Goal: Browse casually

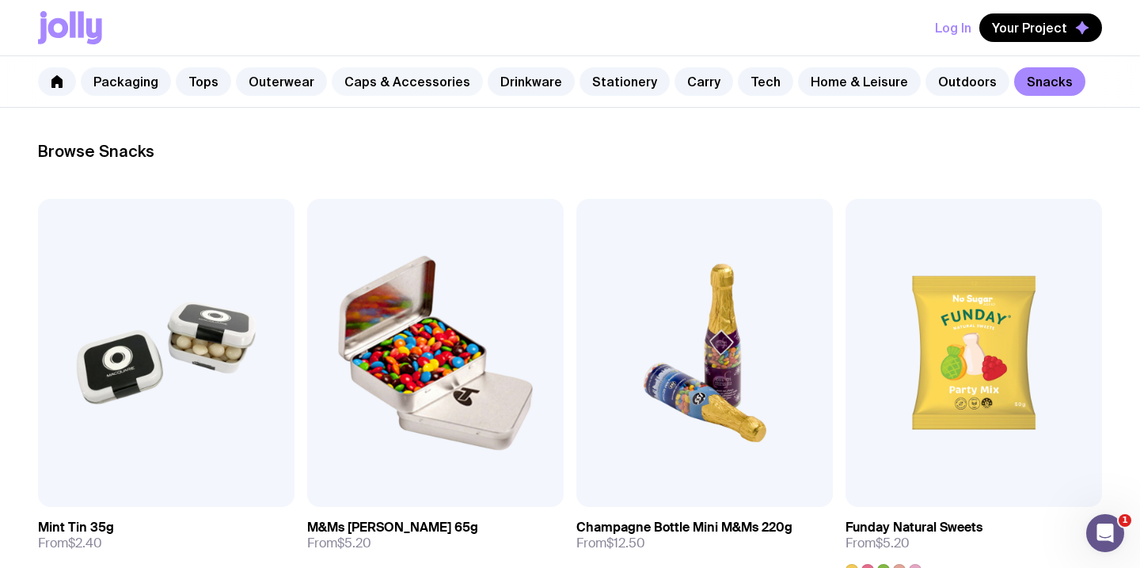
click at [403, 83] on link "Caps & Accessories" at bounding box center [407, 81] width 151 height 29
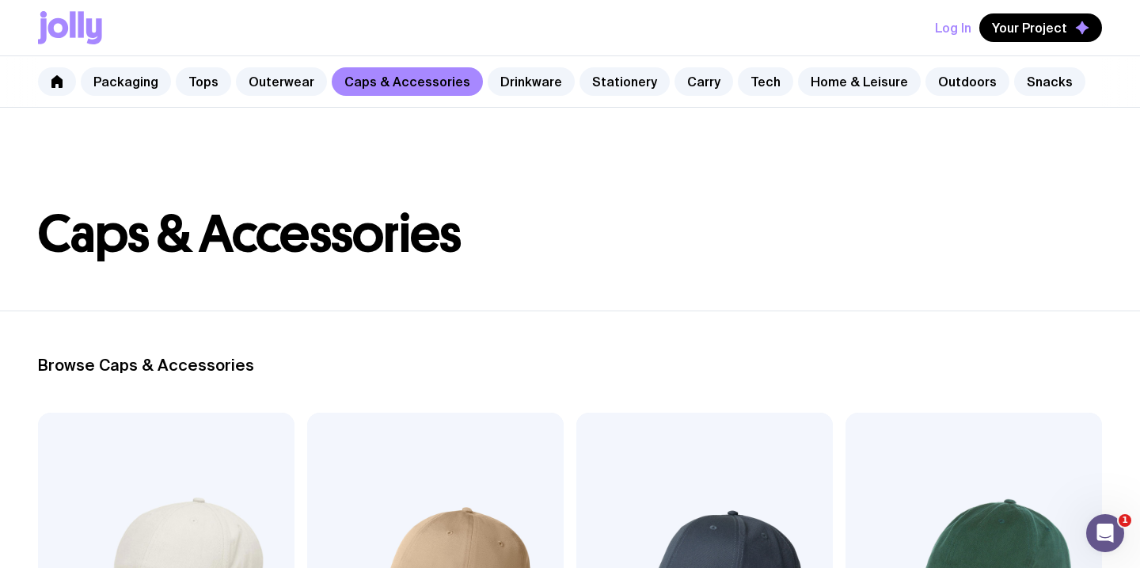
scroll to position [363, 0]
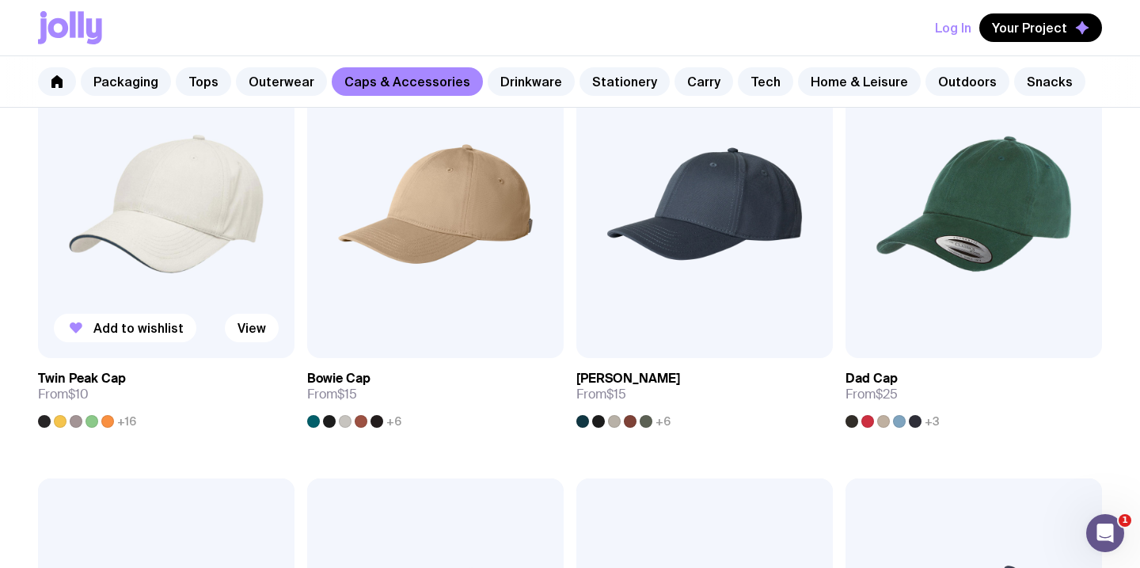
click at [268, 195] on img at bounding box center [166, 204] width 257 height 308
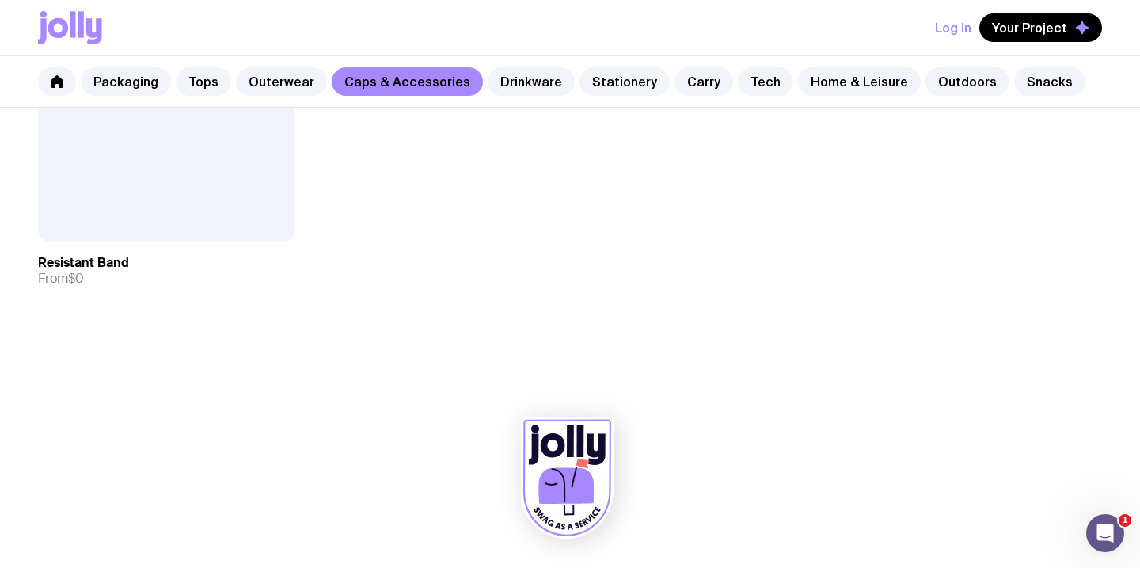
scroll to position [2983, 0]
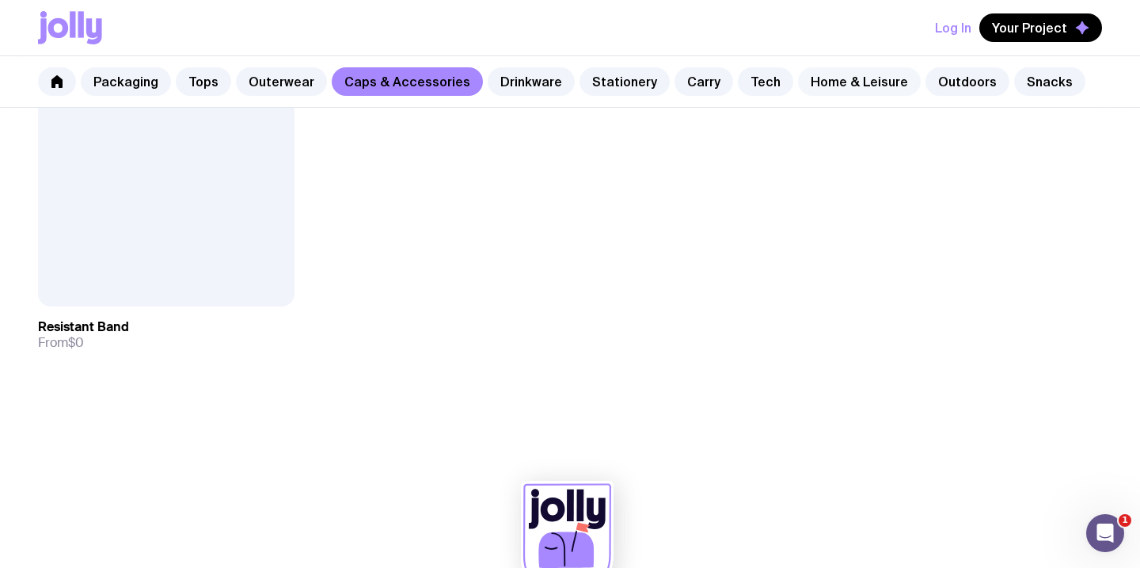
click at [885, 83] on link "Home & Leisure" at bounding box center [859, 81] width 123 height 29
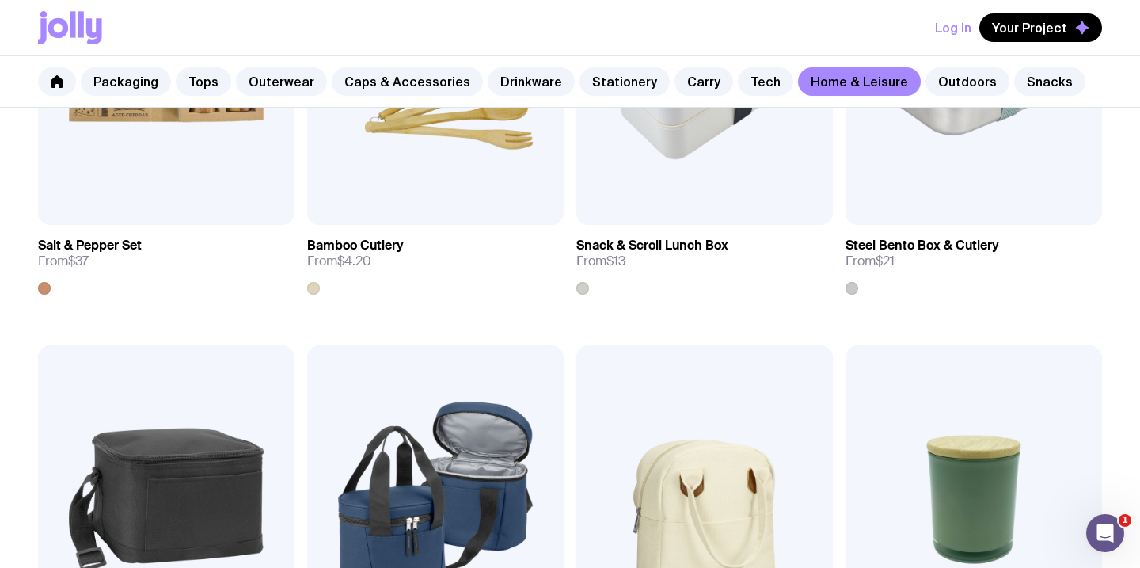
scroll to position [2105, 0]
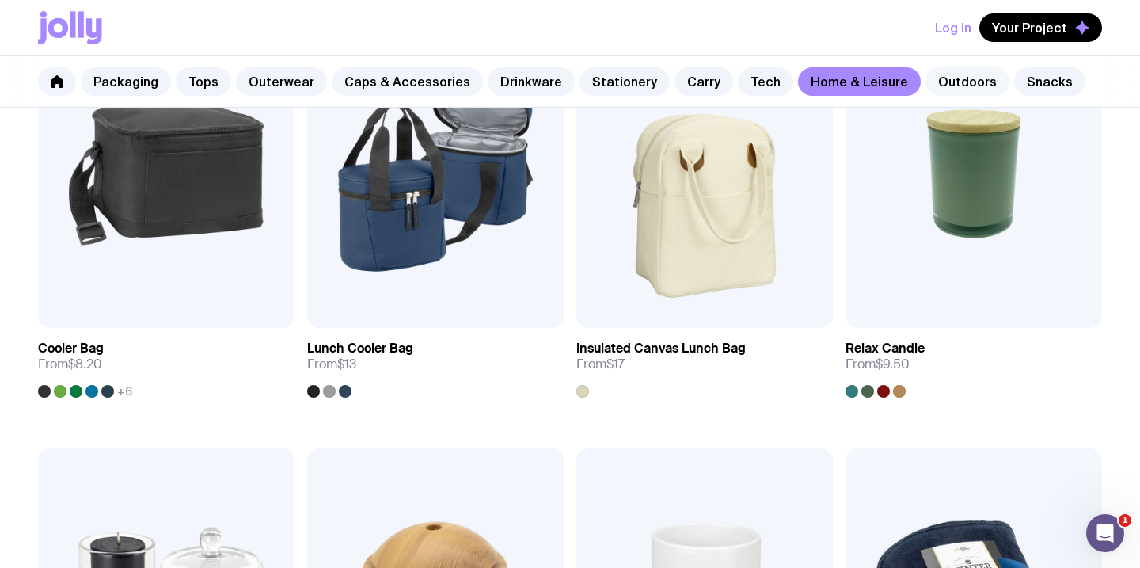
click at [926, 88] on link "Outdoors" at bounding box center [968, 81] width 84 height 29
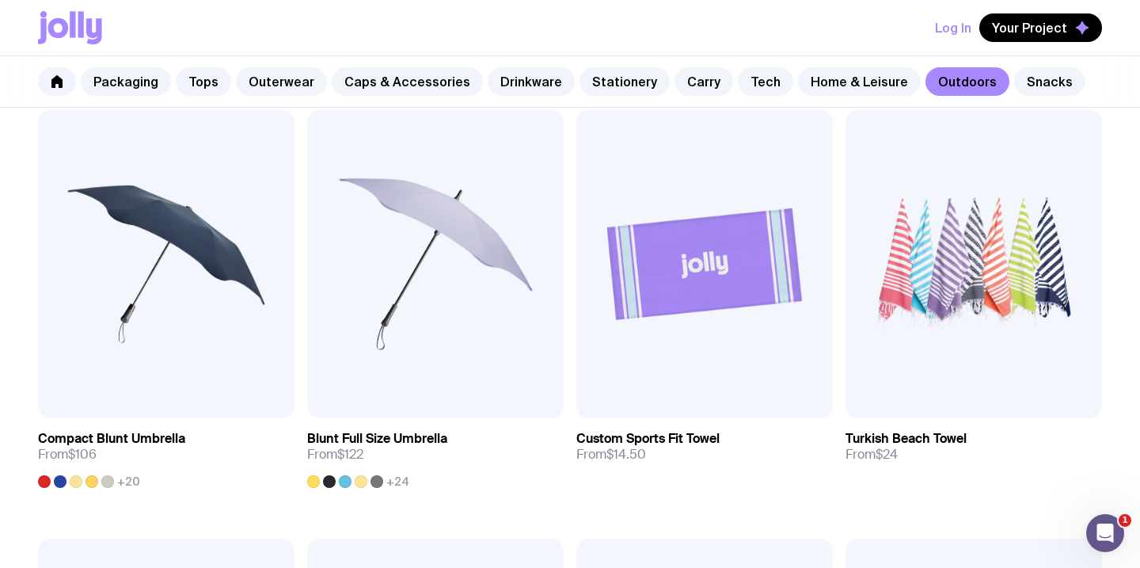
scroll to position [732, 0]
click at [701, 251] on img at bounding box center [704, 263] width 257 height 308
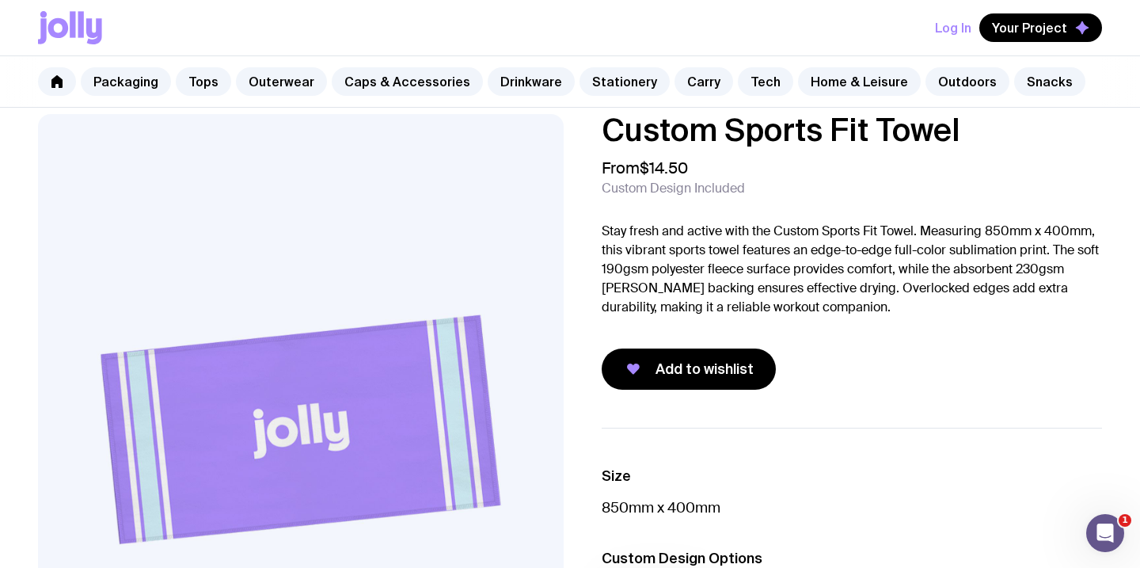
scroll to position [21, 0]
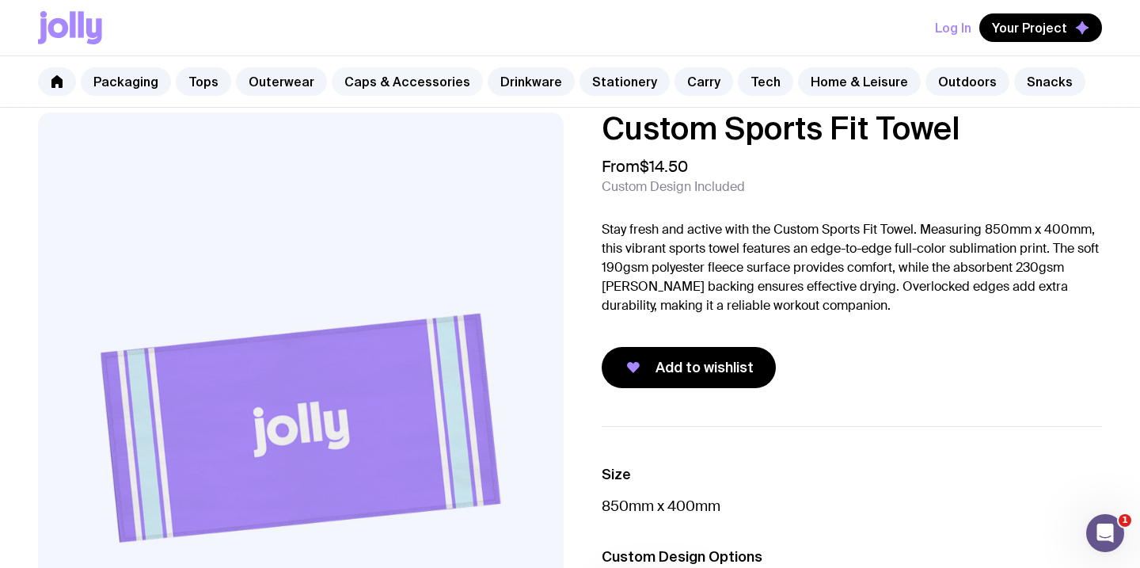
click at [346, 77] on link "Caps & Accessories" at bounding box center [407, 81] width 151 height 29
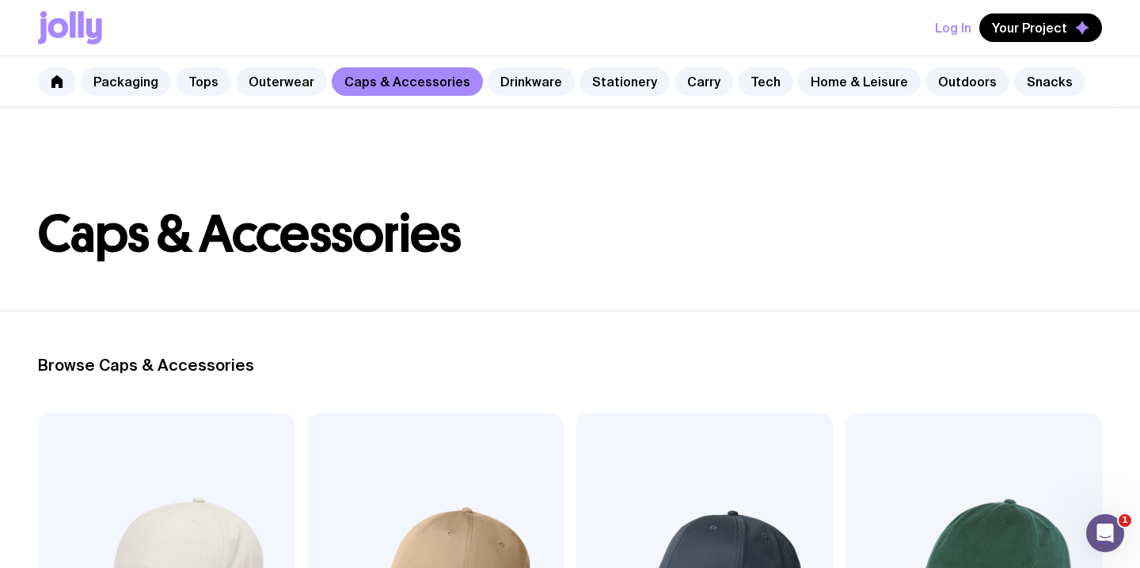
click at [175, 487] on img at bounding box center [166, 566] width 257 height 308
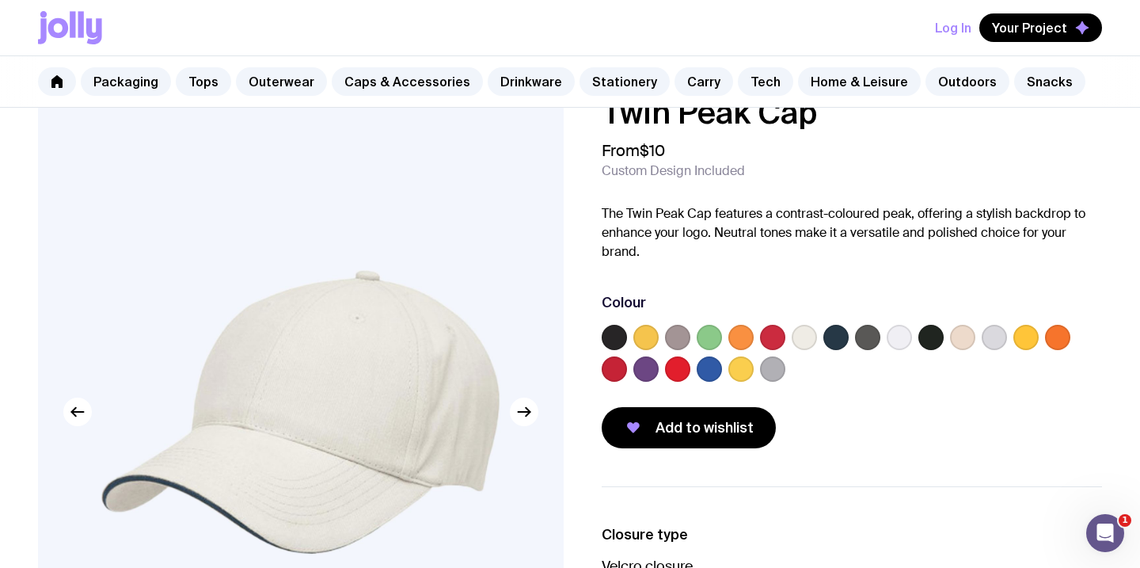
scroll to position [28, 0]
